Goal: Navigation & Orientation: Find specific page/section

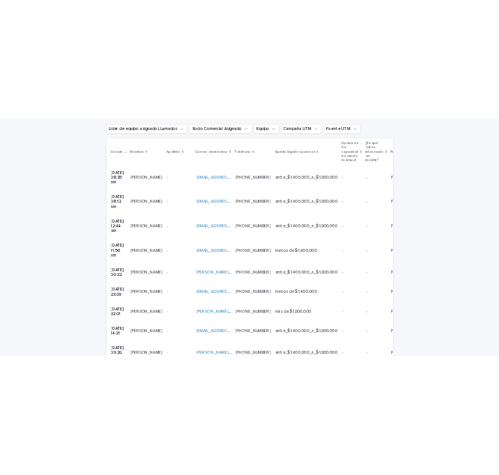
scroll to position [230, 0]
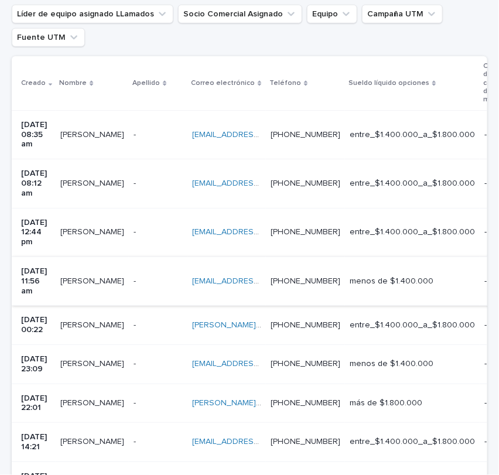
click at [252, 277] on font "[EMAIL_ADDRESS][DOMAIN_NAME]" at bounding box center [258, 281] width 132 height 8
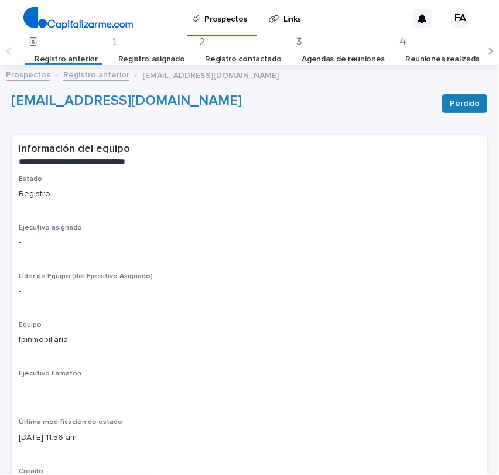
click at [104, 76] on font "Registro anterior" at bounding box center [96, 75] width 66 height 8
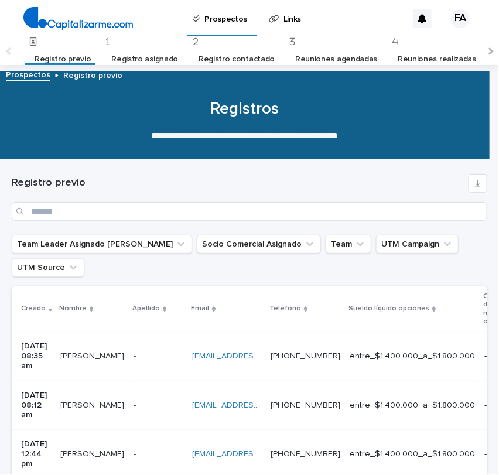
scroll to position [37, 0]
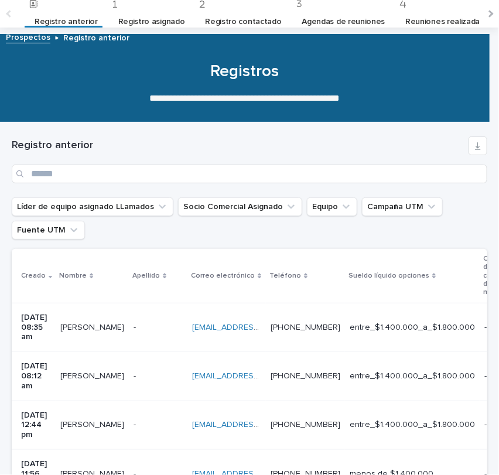
click at [160, 371] on p at bounding box center [158, 376] width 49 height 10
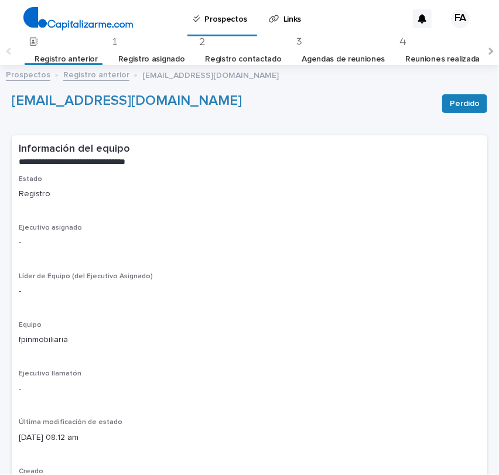
click at [95, 75] on font "Registro anterior" at bounding box center [96, 75] width 66 height 8
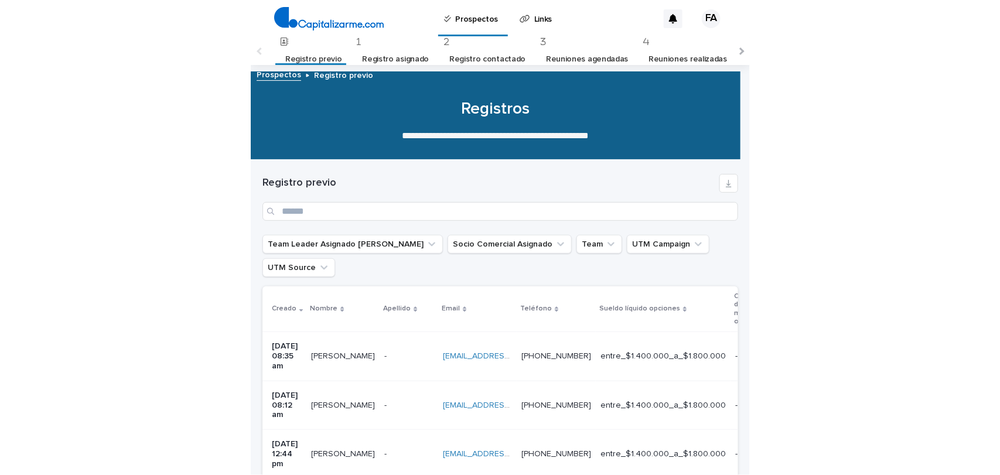
scroll to position [37, 0]
